Goal: Transaction & Acquisition: Purchase product/service

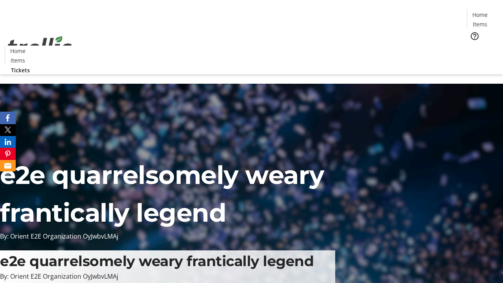
click at [474, 46] on span "Tickets" at bounding box center [483, 50] width 19 height 8
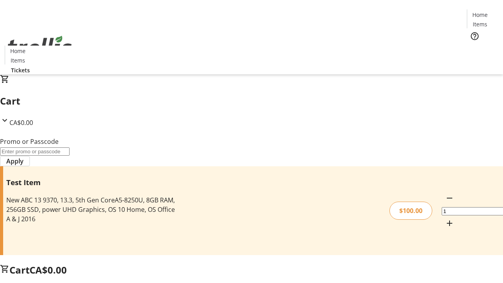
type input "FLAT"
